Goal: Task Accomplishment & Management: Manage account settings

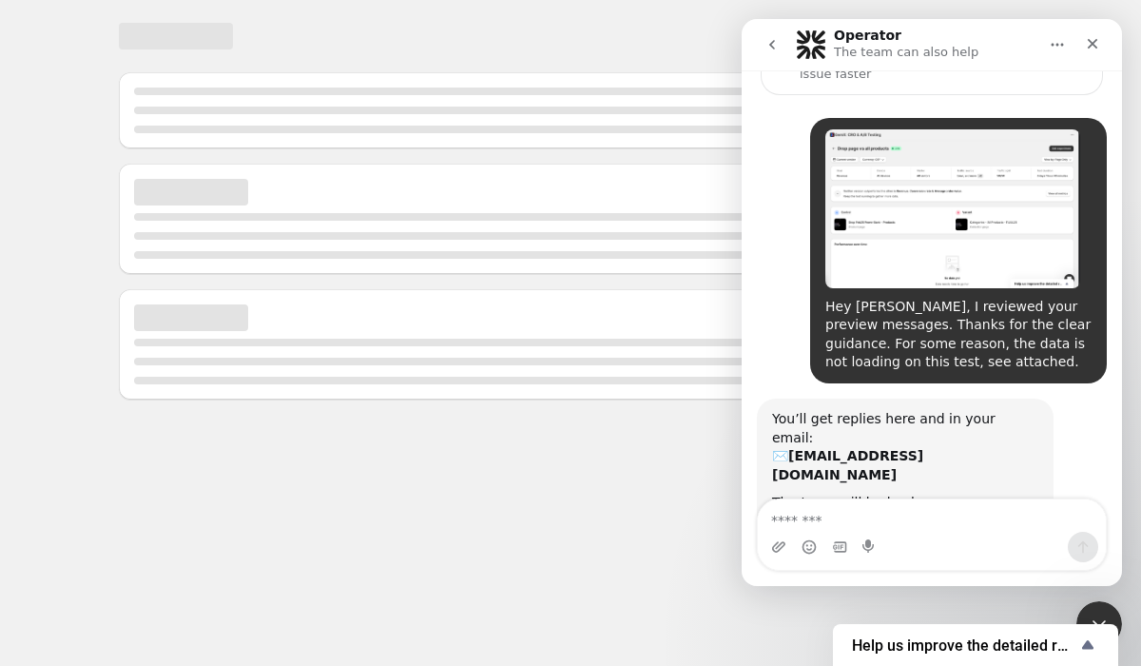
scroll to position [172, 0]
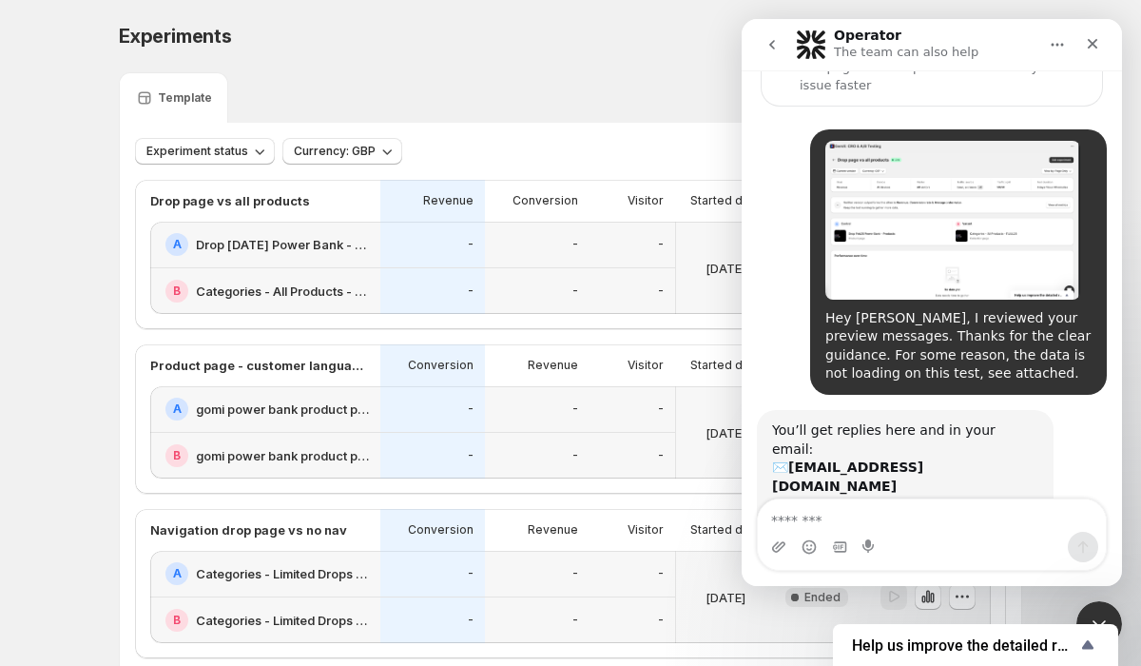
scroll to position [96, 0]
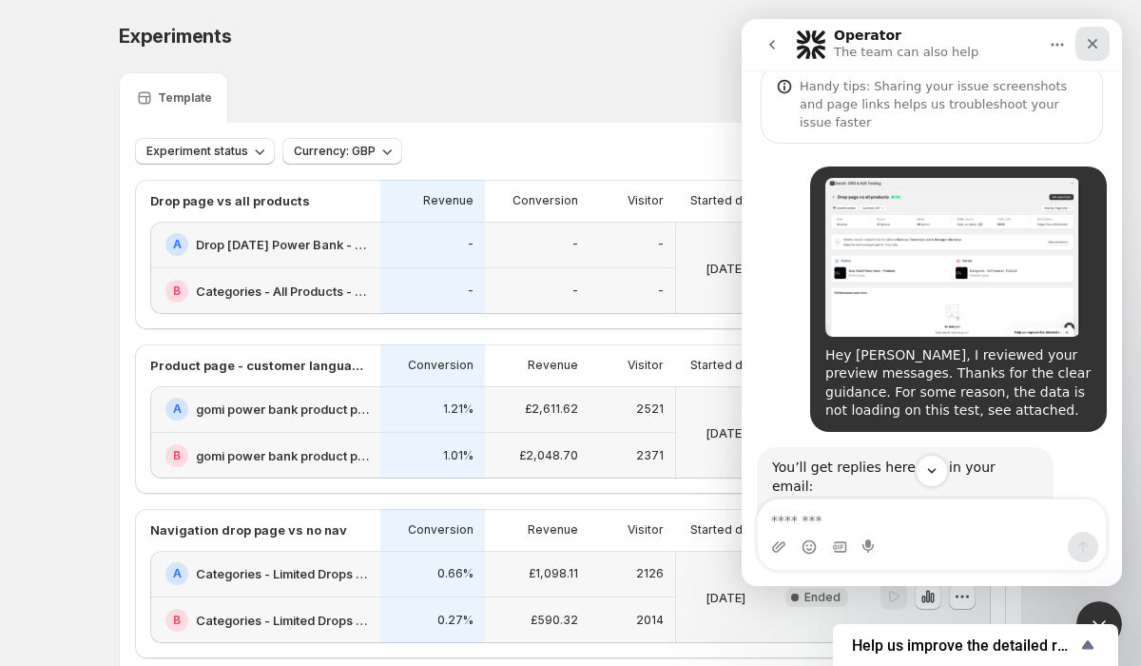
click at [1103, 53] on div "Close" at bounding box center [1093, 44] width 34 height 34
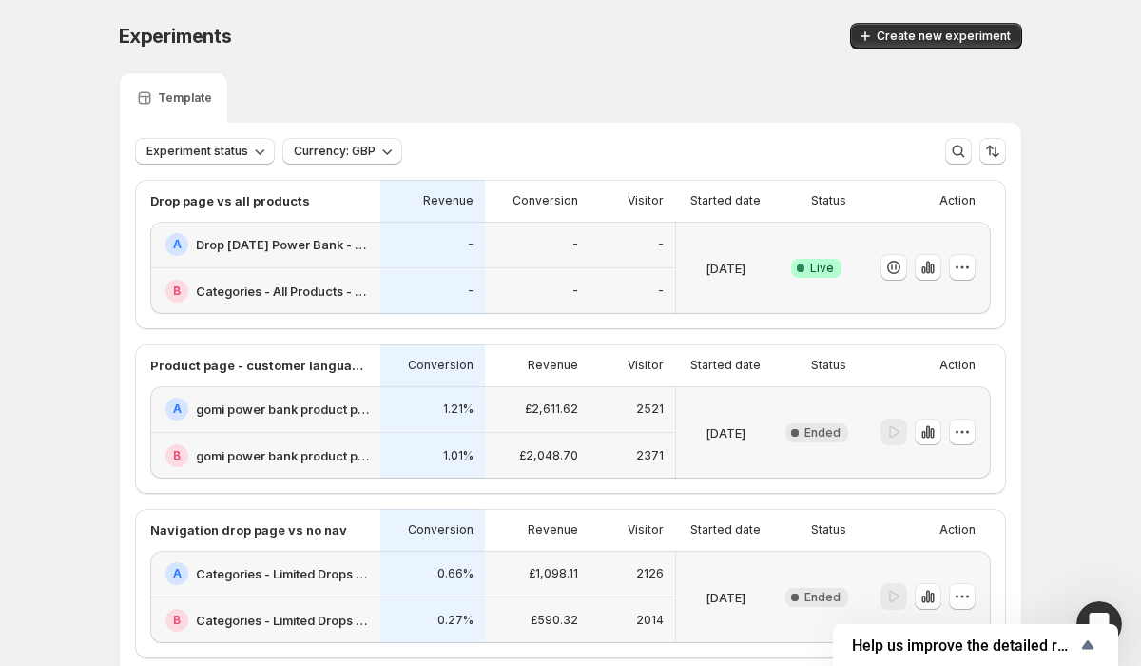
scroll to position [49, 0]
click at [894, 275] on icon "button" at bounding box center [893, 267] width 19 height 19
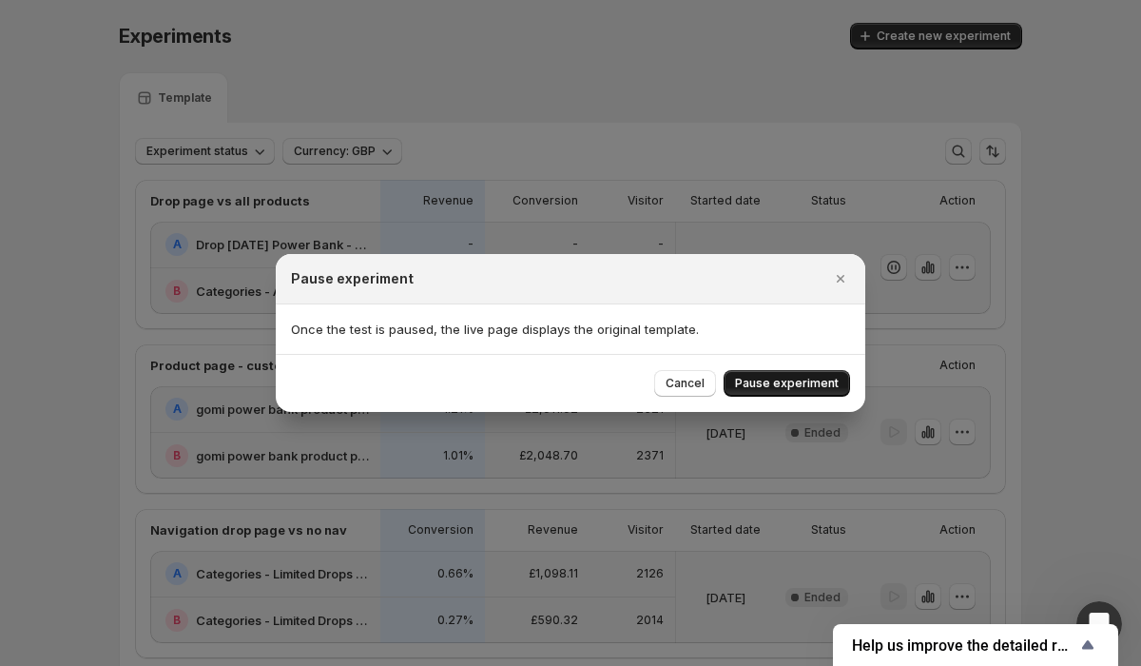
click at [823, 384] on span "Pause experiment" at bounding box center [787, 383] width 104 height 15
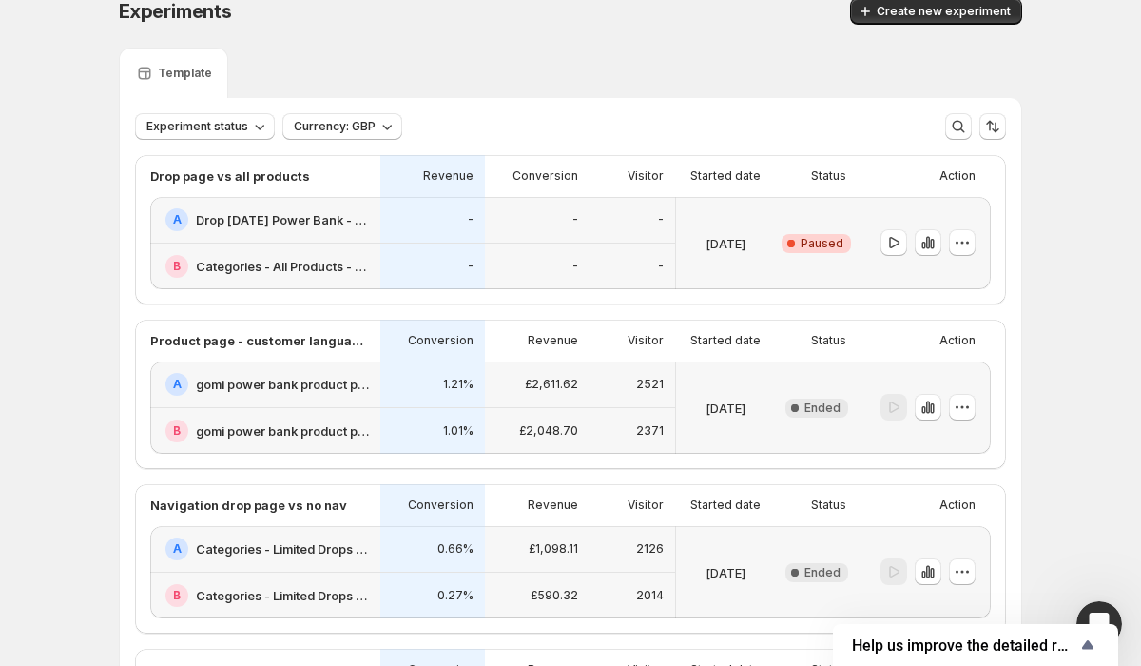
scroll to position [49, 0]
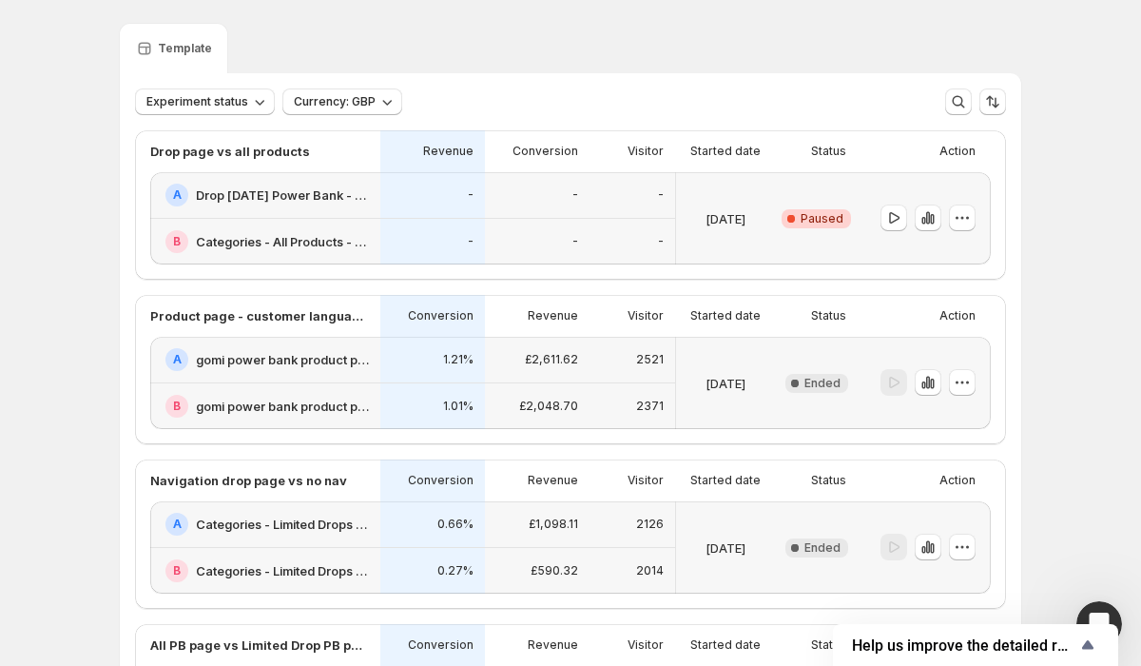
click at [342, 221] on div "B Categories - All Products - [DATE]" at bounding box center [265, 242] width 230 height 46
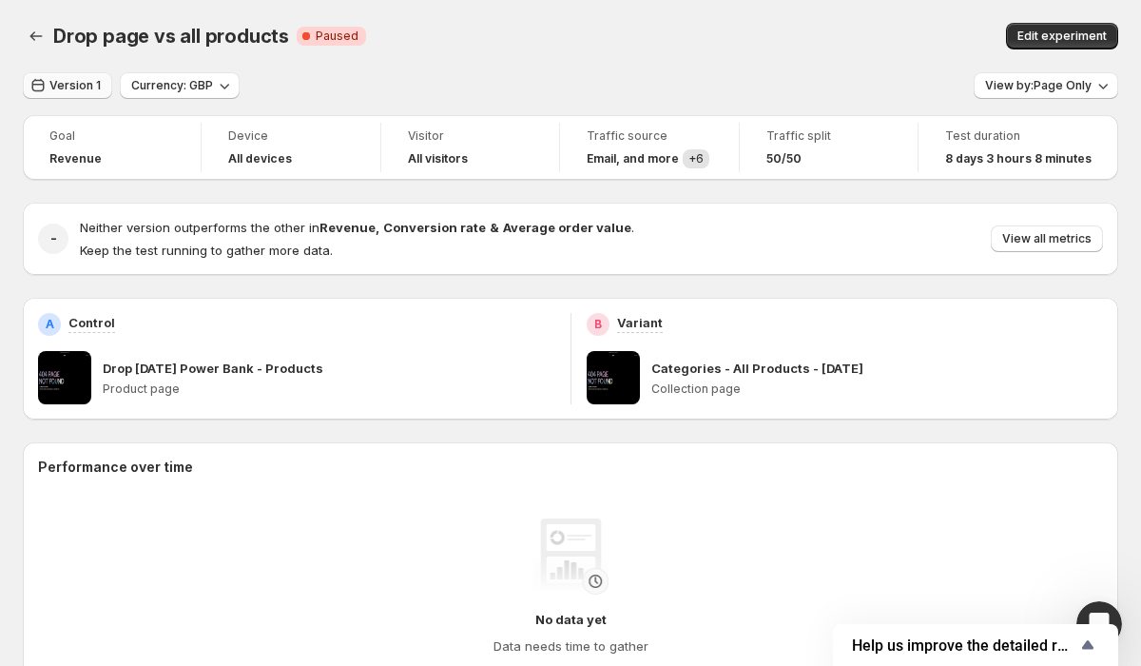
click at [101, 79] on button "Version 1" at bounding box center [67, 85] width 89 height 27
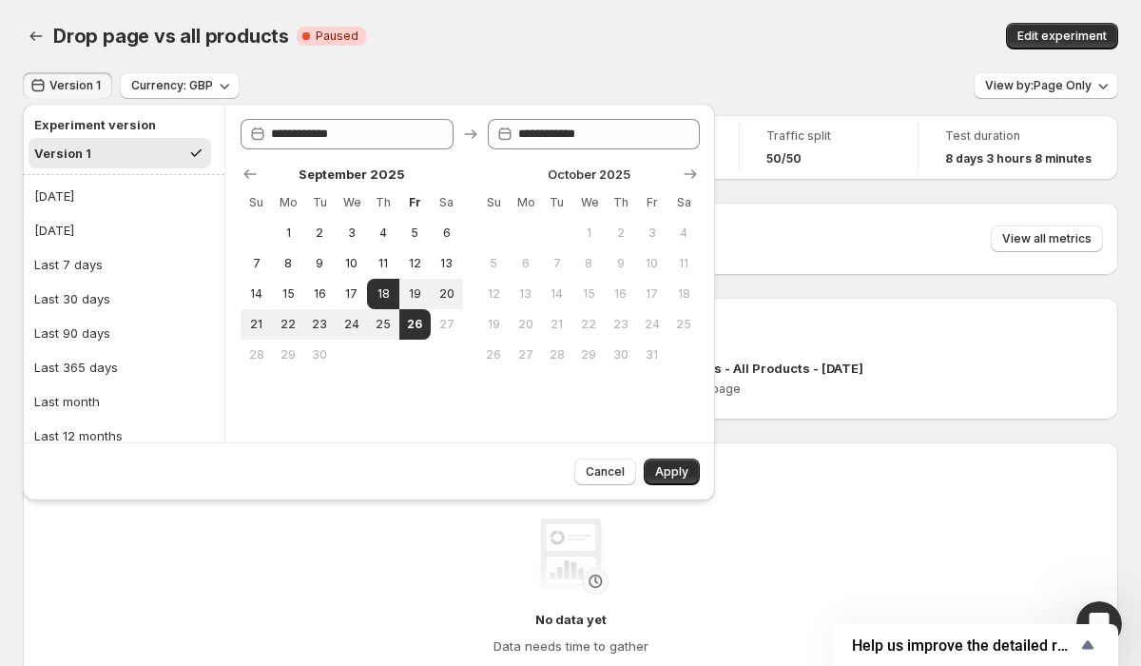
click at [612, 46] on div "Drop page vs all products Critical Complete Paused" at bounding box center [364, 36] width 622 height 27
